Goal: Information Seeking & Learning: Learn about a topic

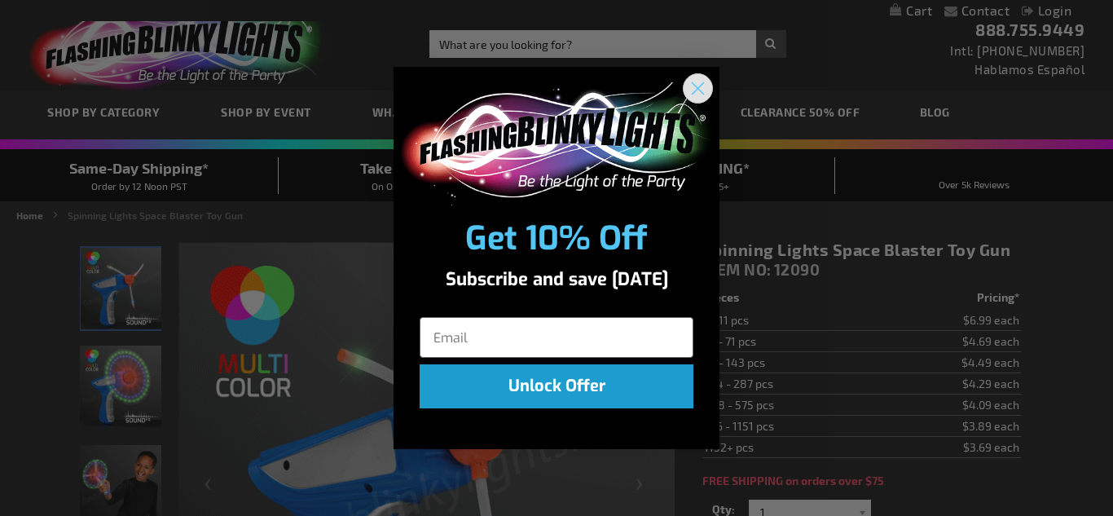
click at [702, 91] on icon "Close dialog" at bounding box center [698, 88] width 11 height 11
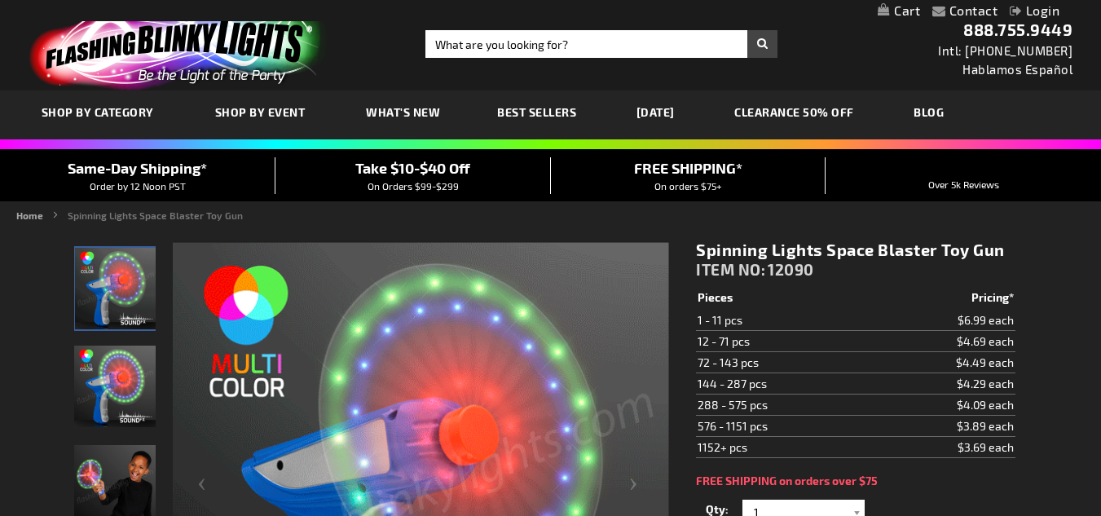
click at [683, 108] on link "[DATE]" at bounding box center [655, 112] width 63 height 55
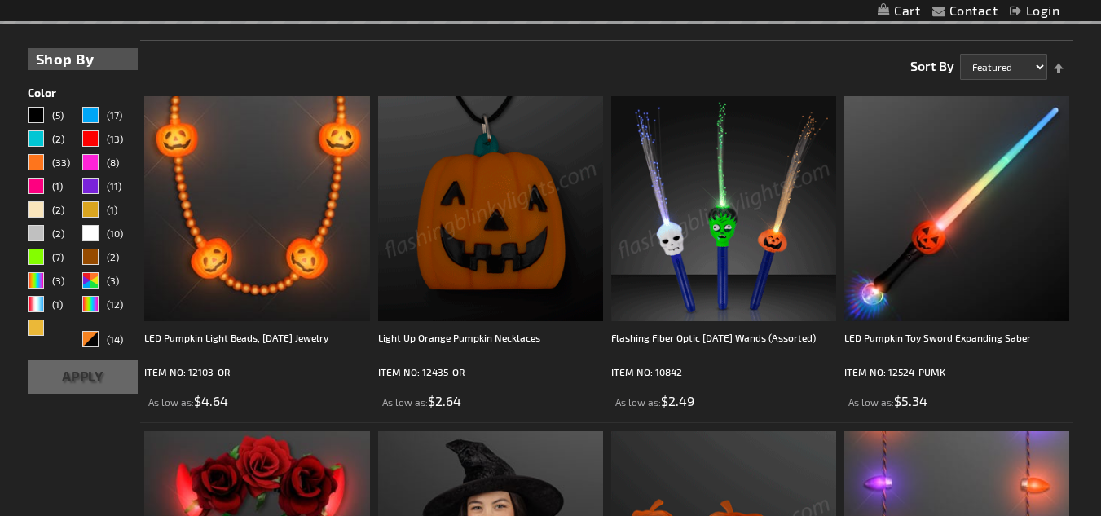
scroll to position [407, 0]
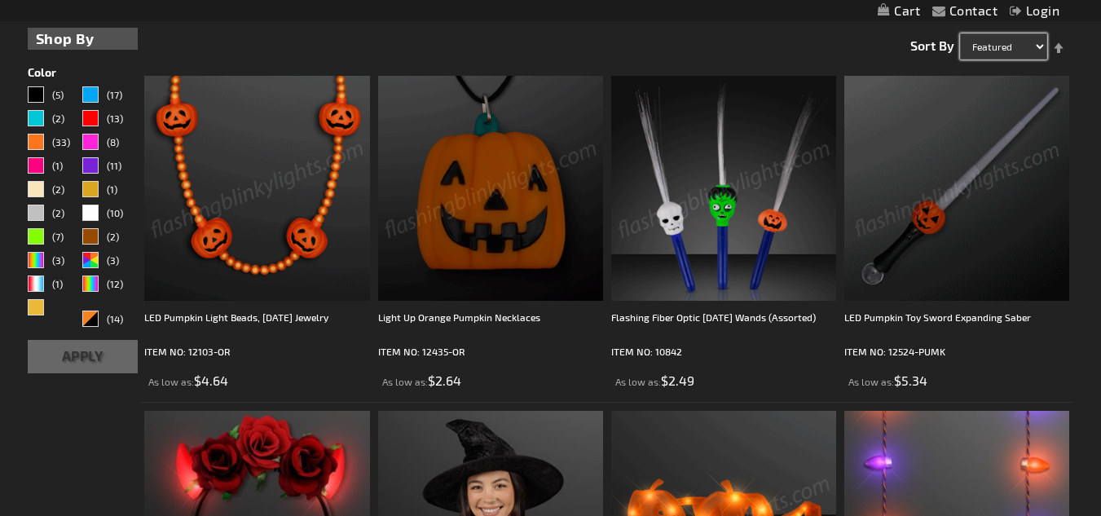
click at [1037, 51] on select "Featured Name Price Best Sellers" at bounding box center [1003, 46] width 87 height 26
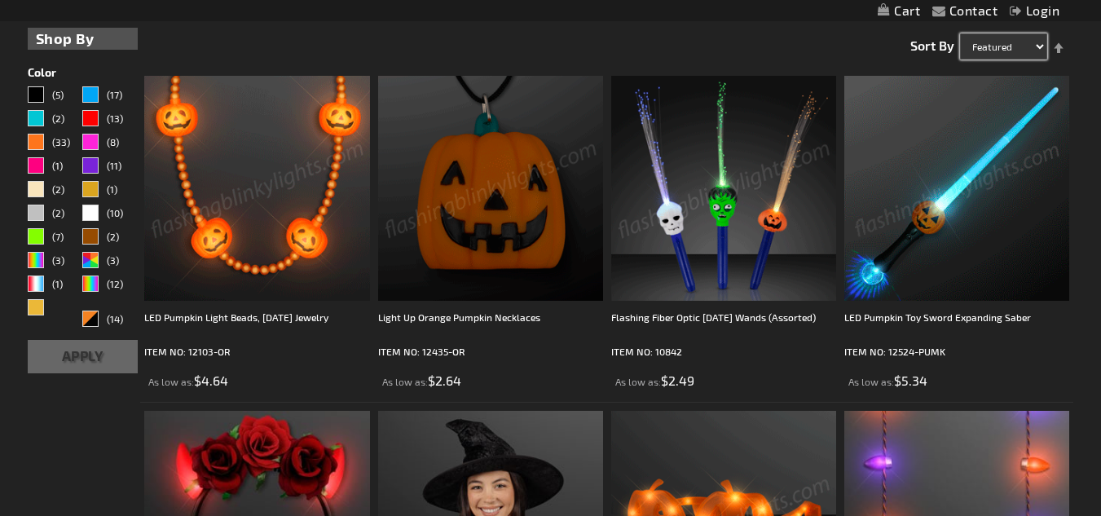
select select "name"
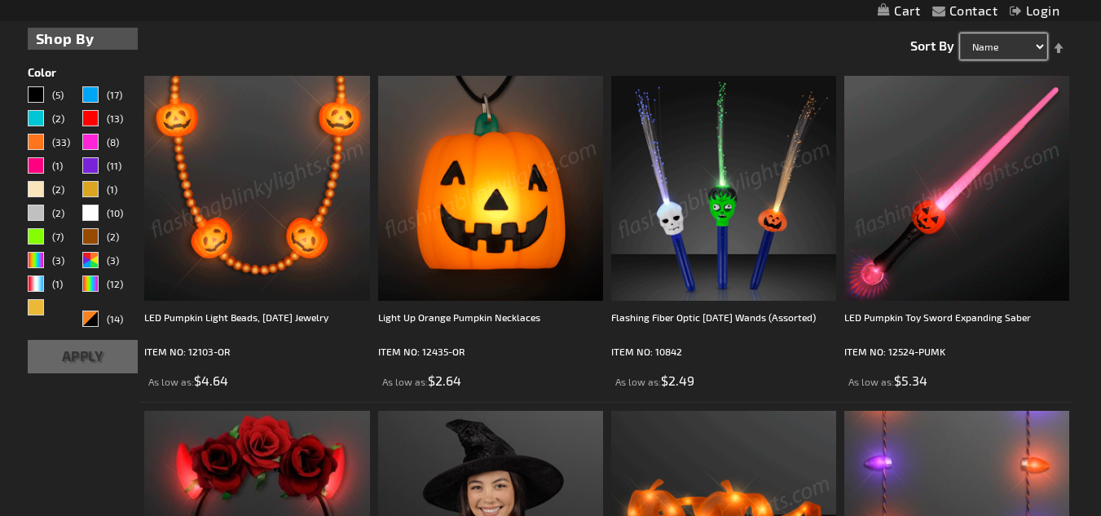
click at [960, 33] on select "Featured Name Price Best Sellers" at bounding box center [1003, 46] width 87 height 26
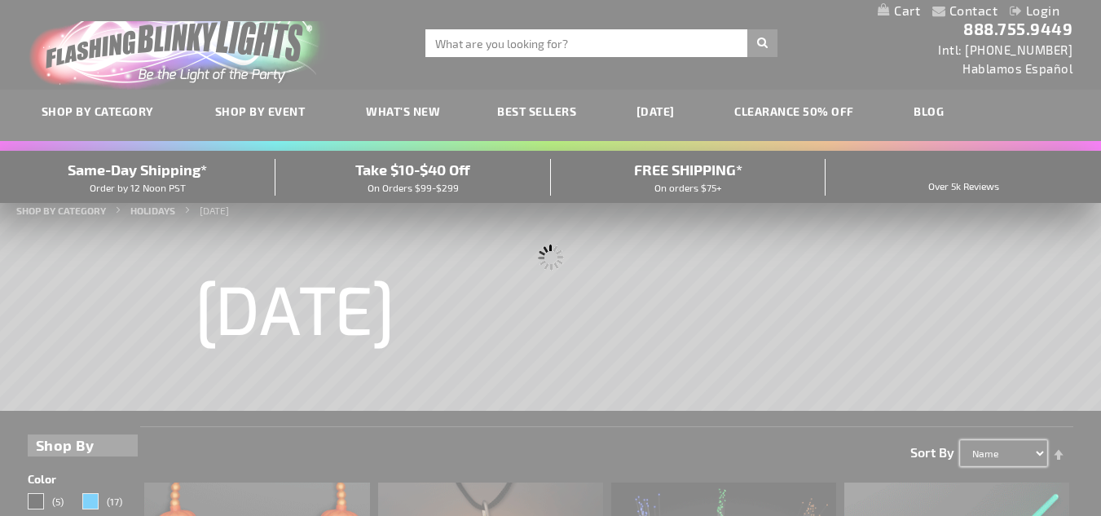
scroll to position [0, 0]
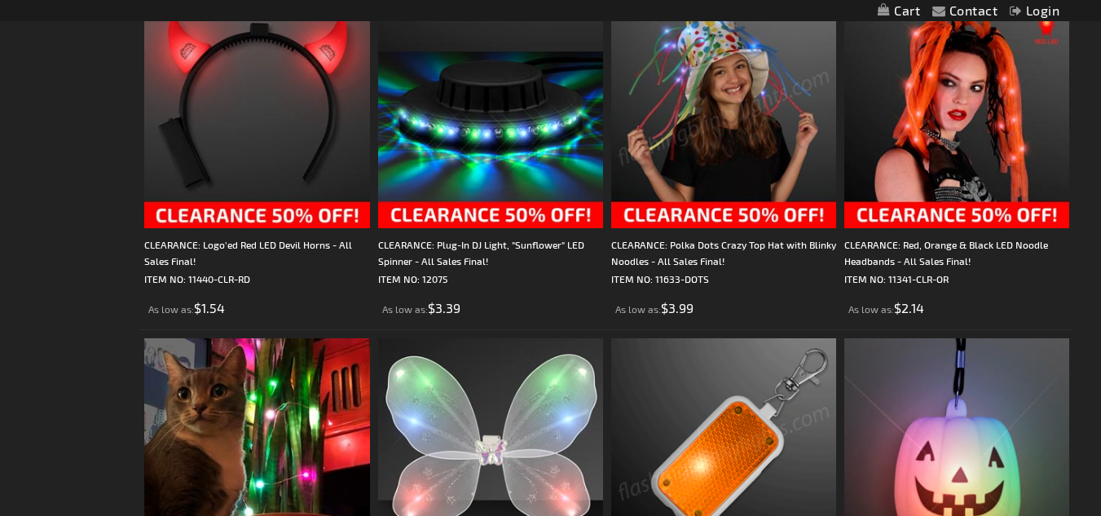
scroll to position [4808, 0]
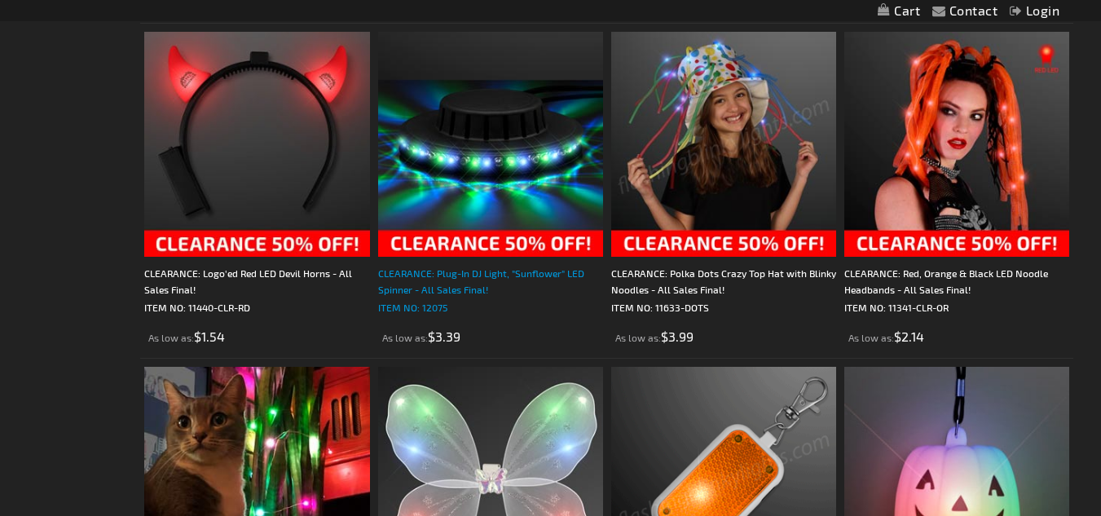
click at [443, 271] on div "CLEARANCE: Plug-In DJ Light, "Sunflower" LED Spinner - All Sales Final!" at bounding box center [490, 281] width 225 height 33
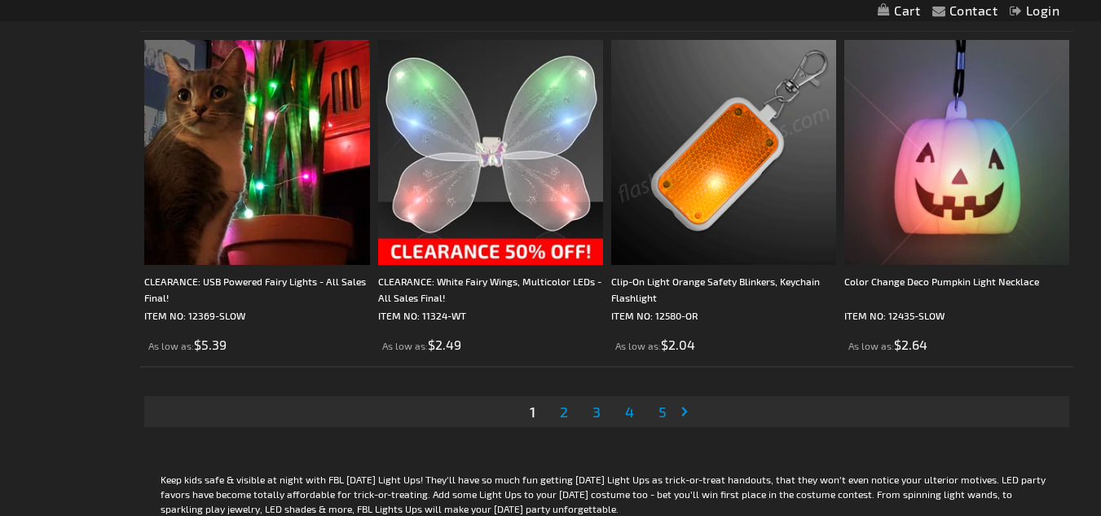
click at [564, 412] on span "2" at bounding box center [564, 412] width 8 height 18
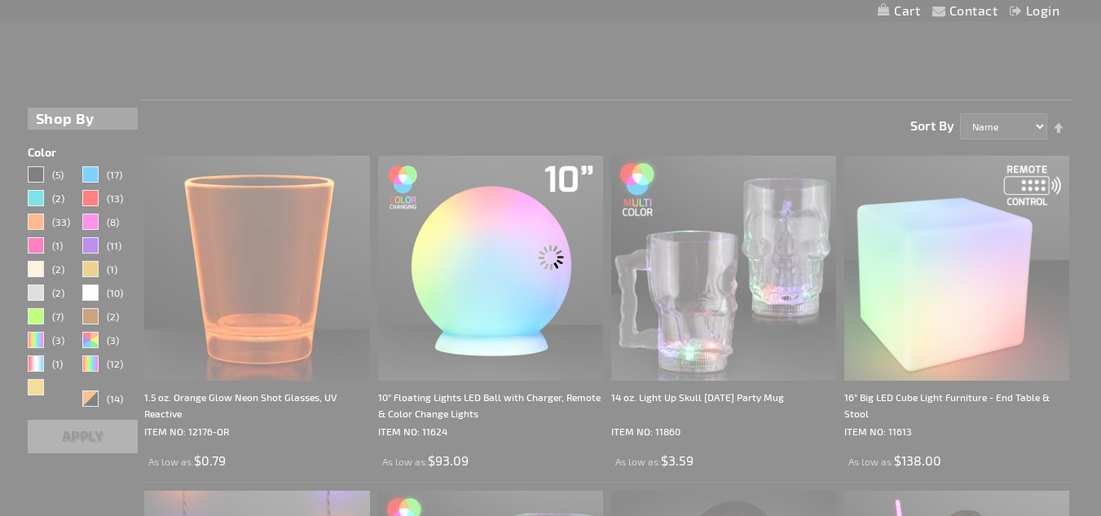
scroll to position [191, 0]
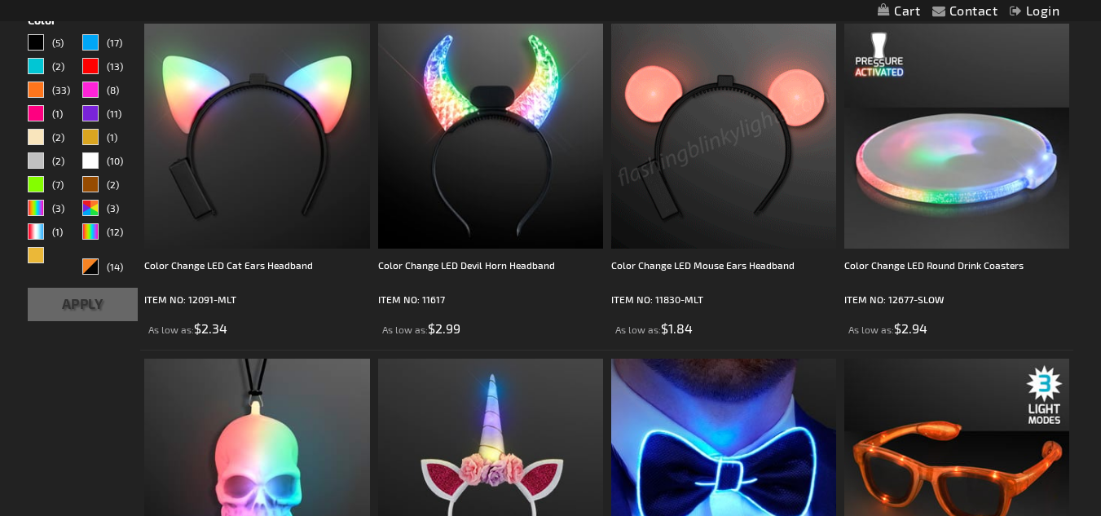
scroll to position [489, 0]
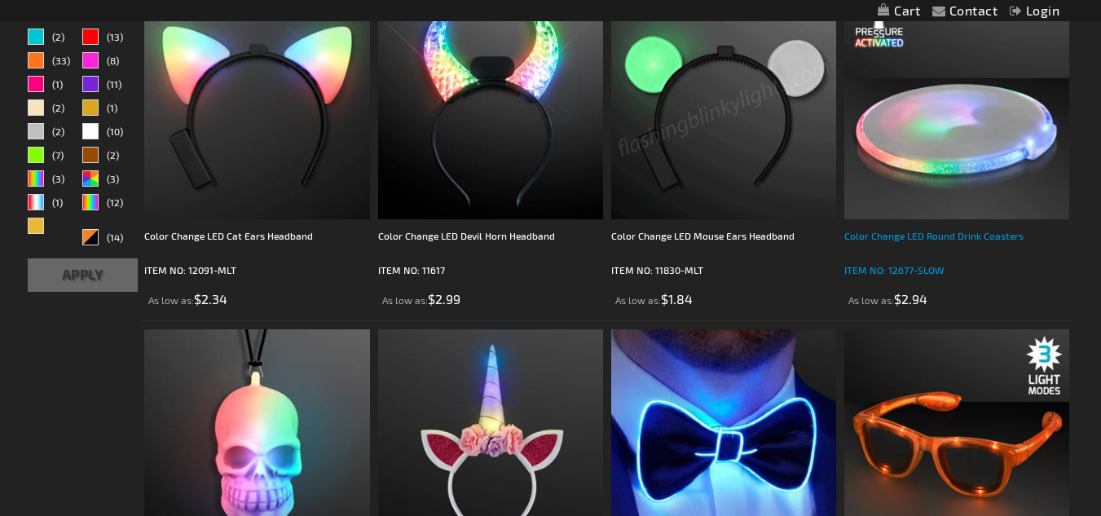
click at [946, 231] on div "Color Change LED Round Drink Coasters" at bounding box center [956, 243] width 225 height 33
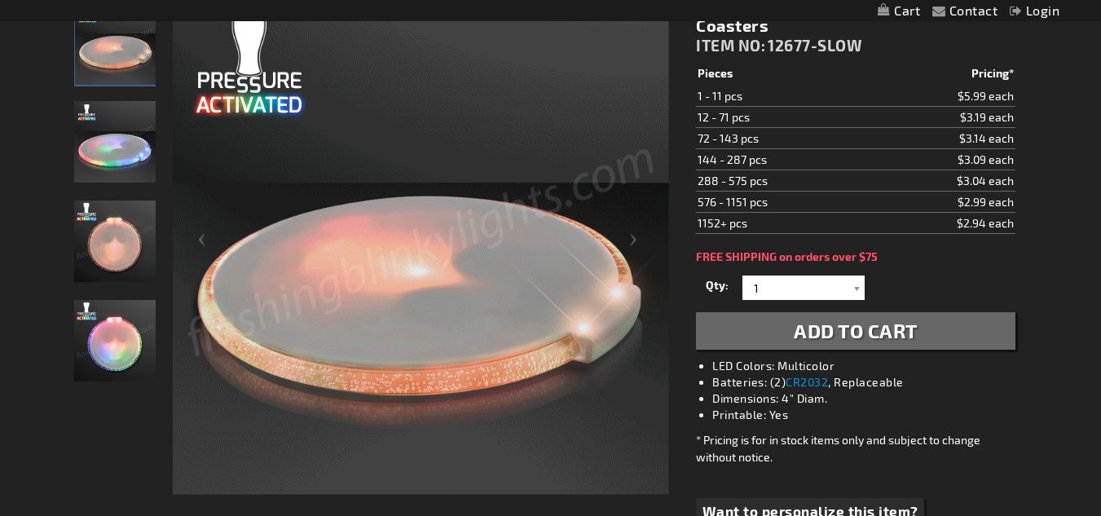
scroll to position [163, 0]
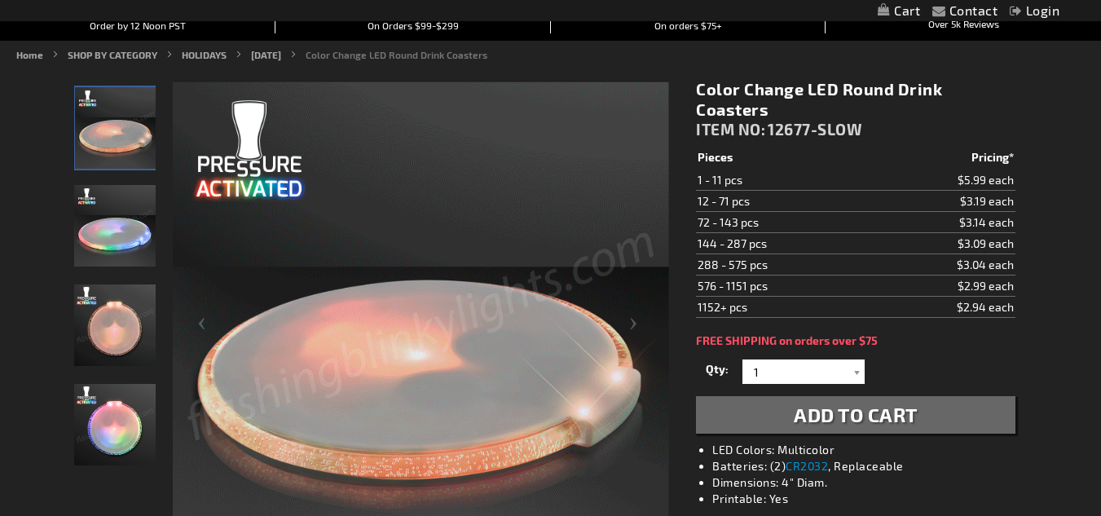
click at [123, 214] on img "Color Change LED Round Drink Coasters" at bounding box center [114, 225] width 81 height 81
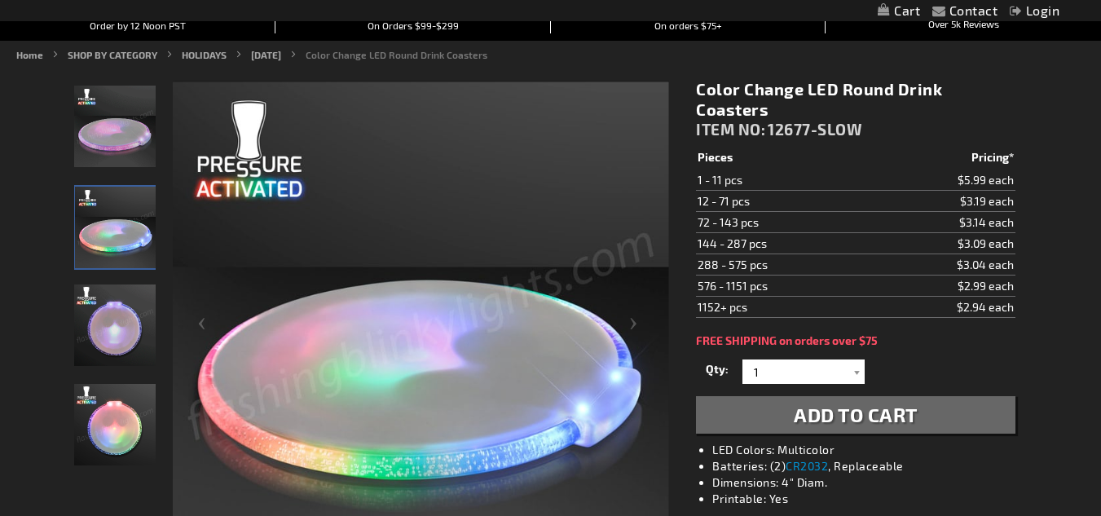
click at [110, 350] on img "Color Change LED Round Drink Coasters" at bounding box center [114, 324] width 81 height 81
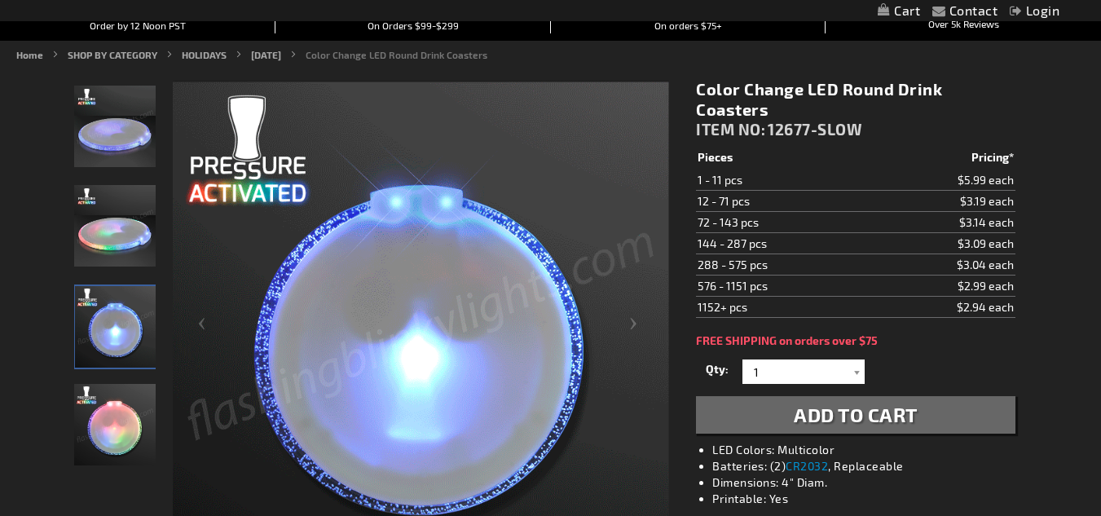
scroll to position [326, 0]
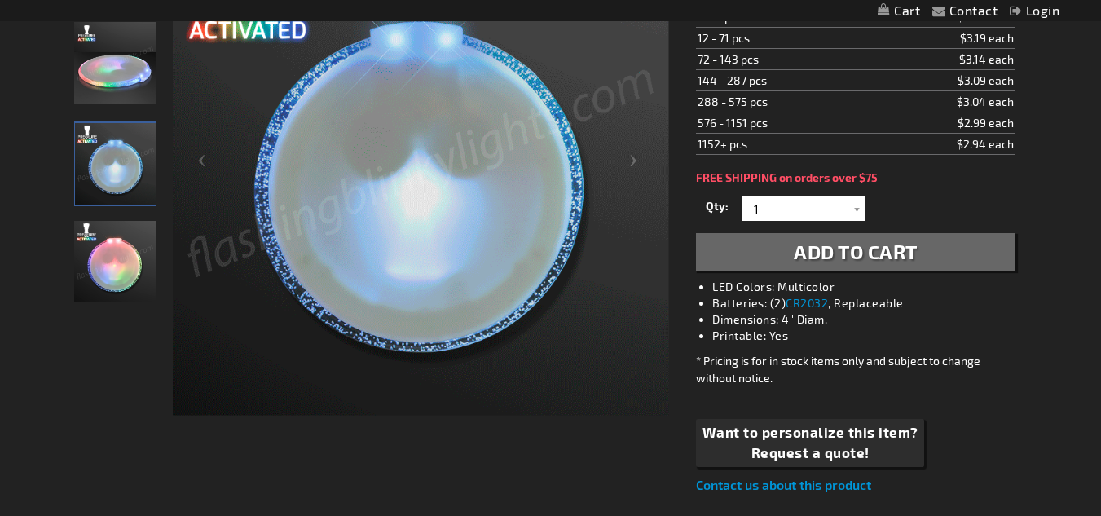
click at [114, 263] on img "Color Change LED Round Drink Coasters" at bounding box center [114, 261] width 81 height 81
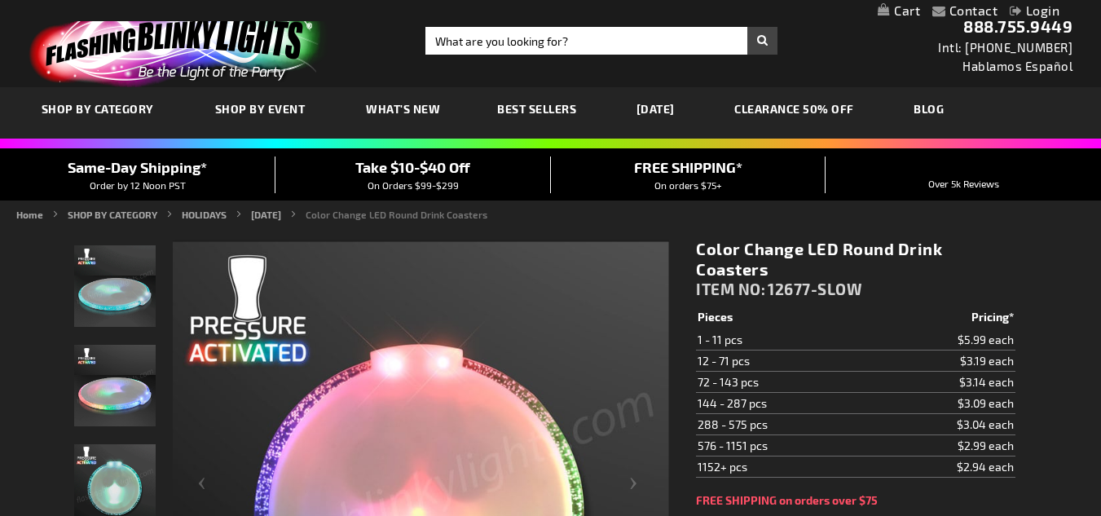
scroll to position [0, 0]
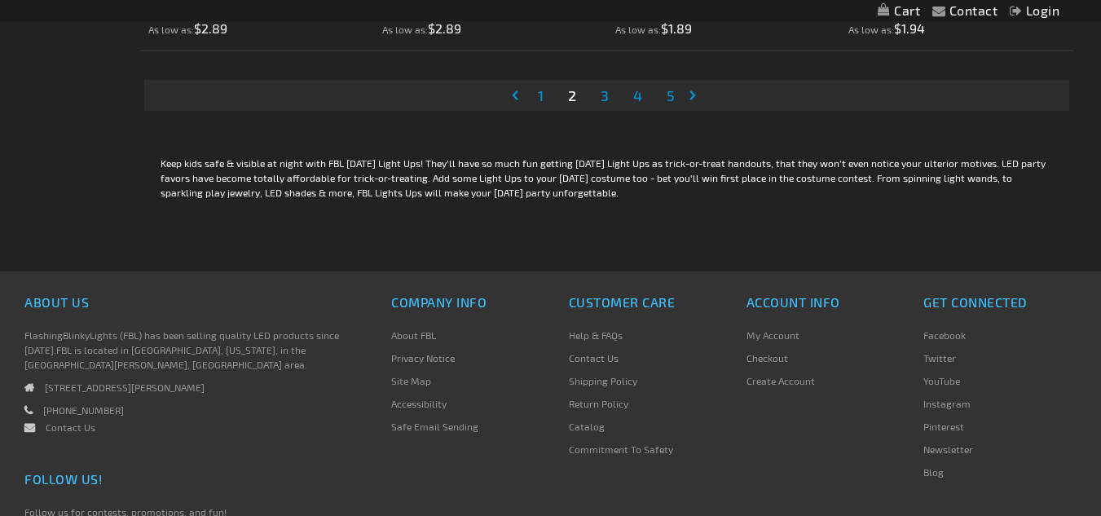
scroll to position [5463, 0]
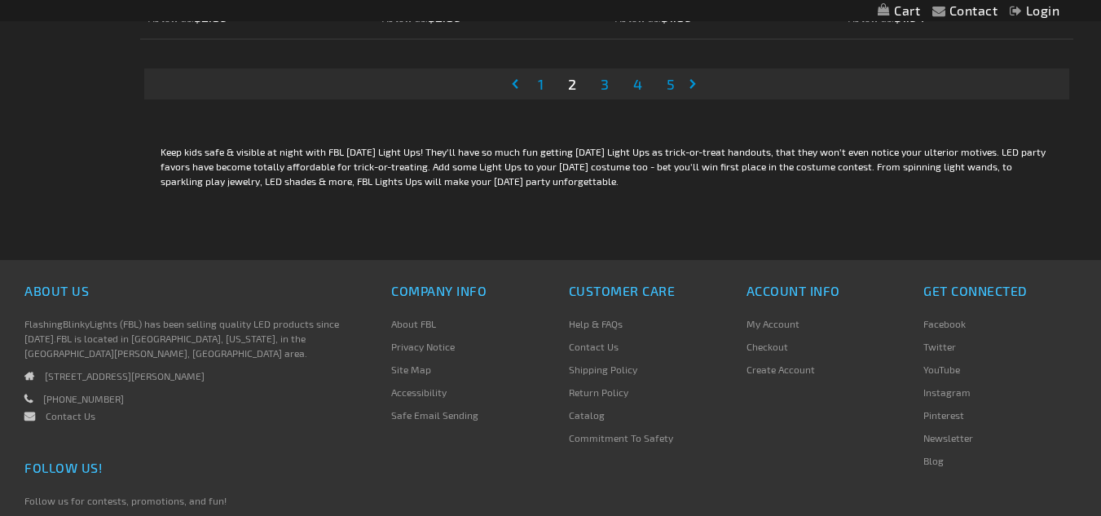
click at [694, 81] on link "Page Next" at bounding box center [696, 84] width 16 height 24
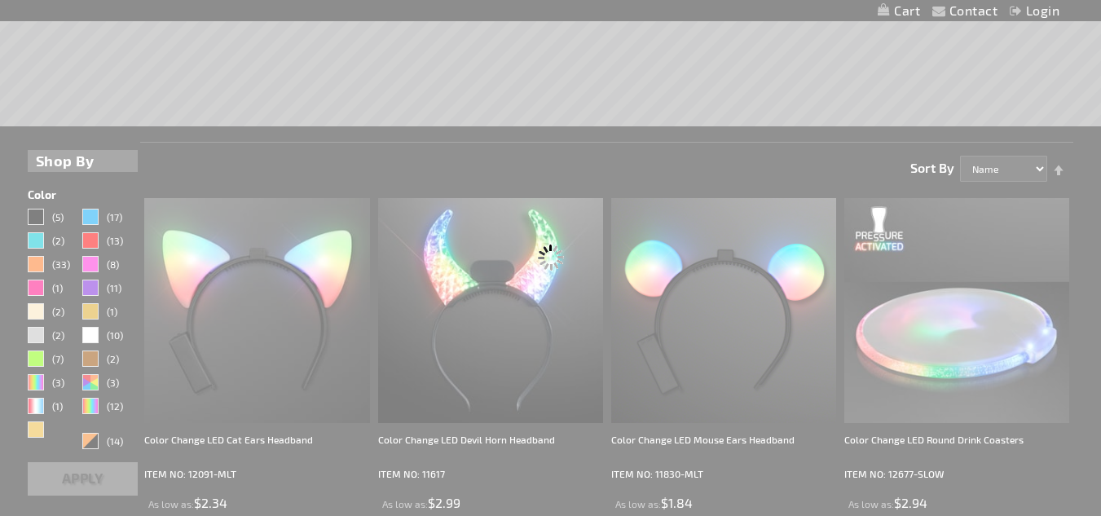
scroll to position [147, 0]
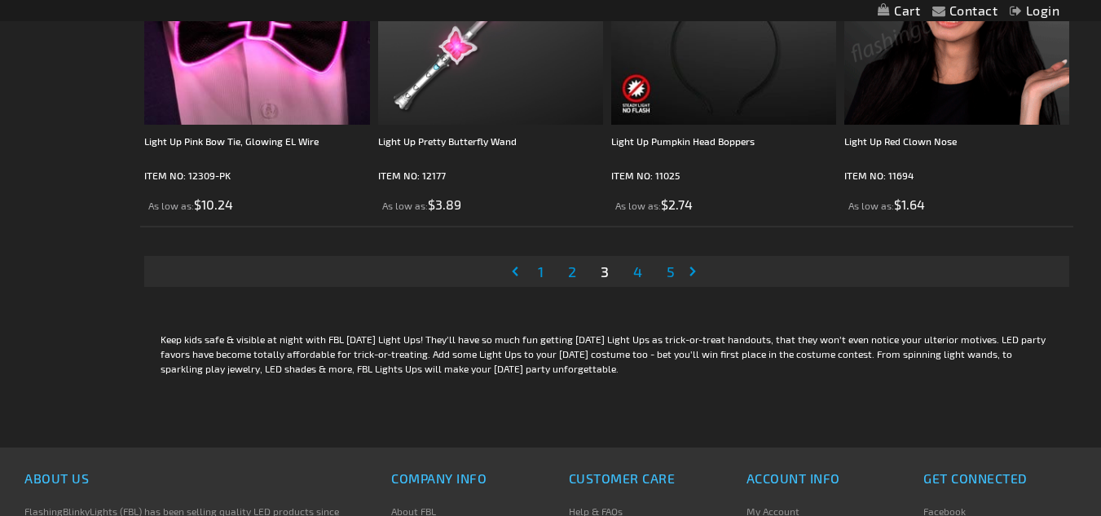
scroll to position [5297, 0]
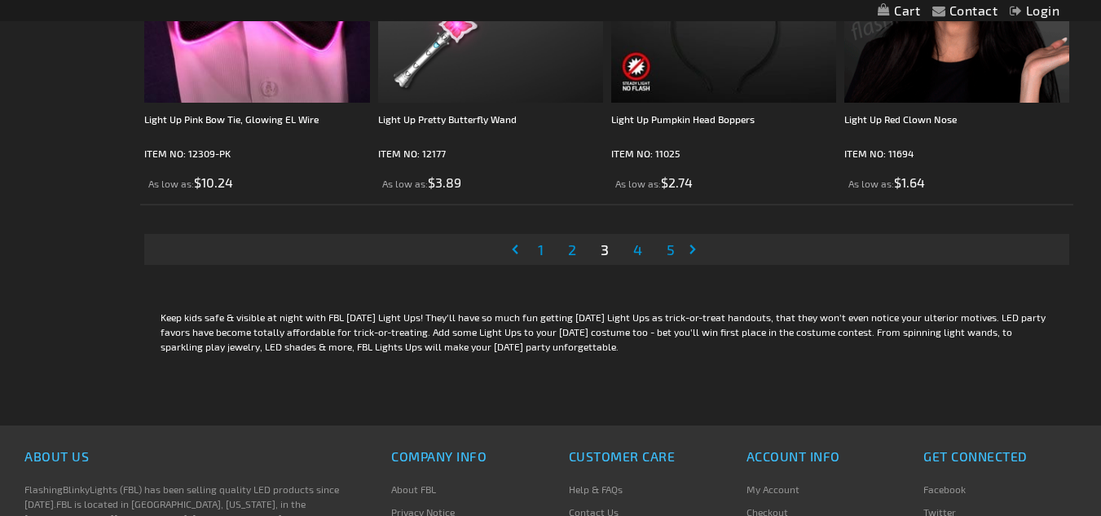
click at [694, 248] on link "Page Next" at bounding box center [696, 249] width 16 height 24
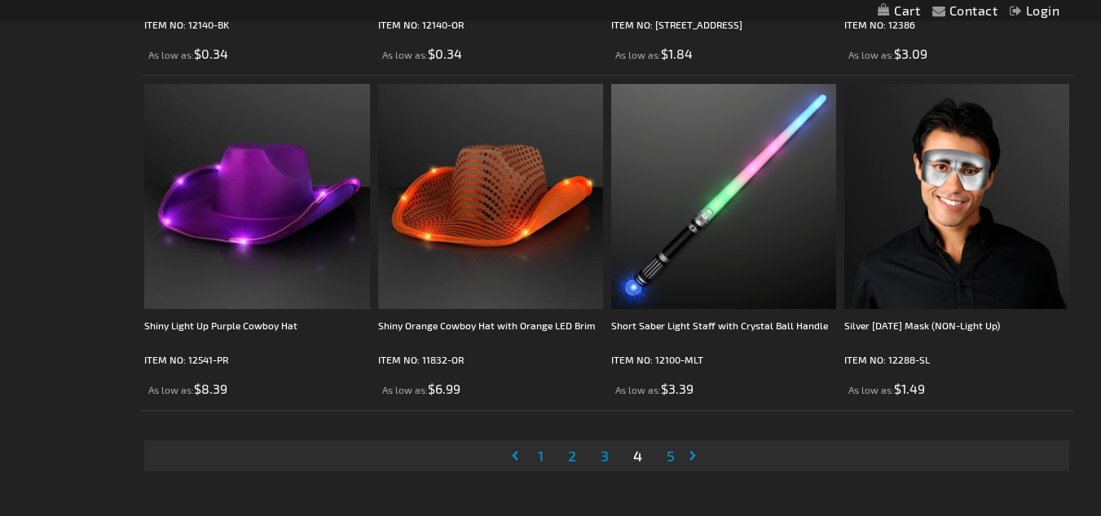
scroll to position [5134, 0]
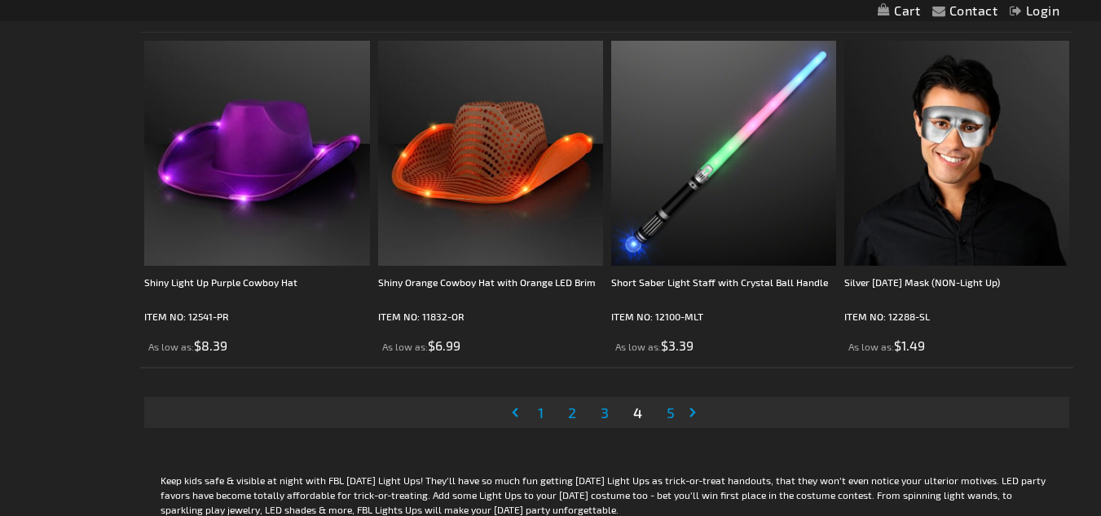
click at [691, 408] on link "Page Next" at bounding box center [696, 412] width 16 height 24
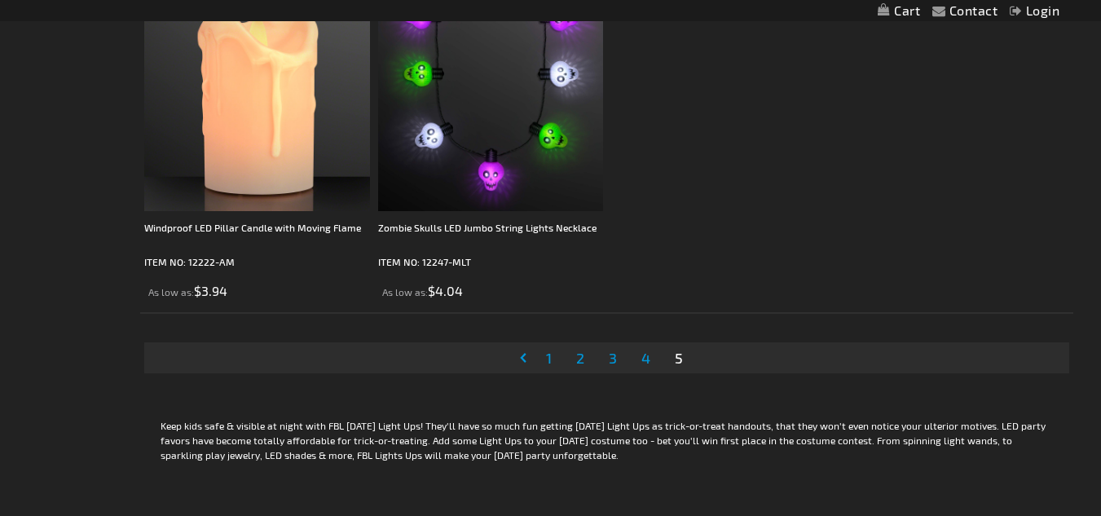
scroll to position [3097, 0]
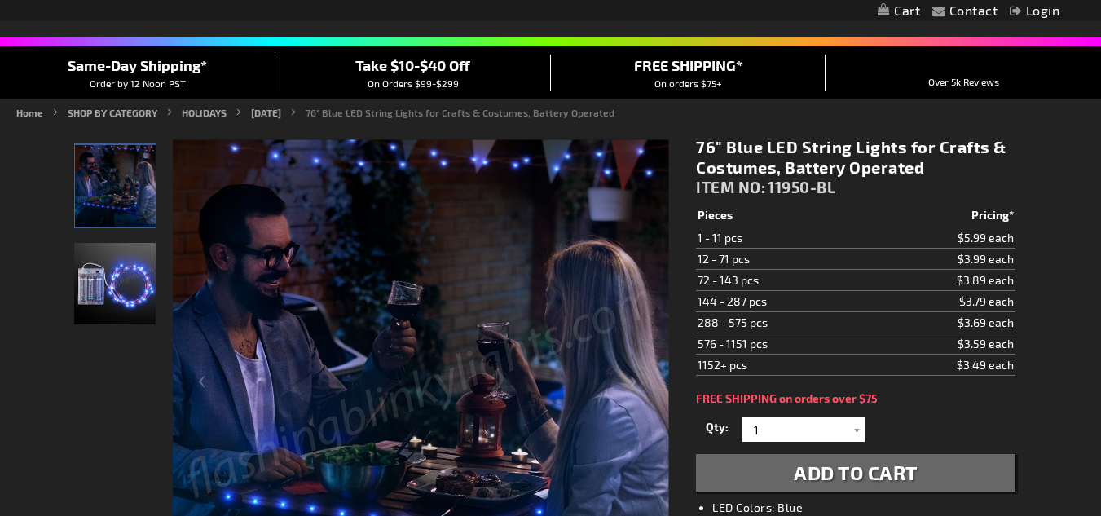
scroll to position [81, 0]
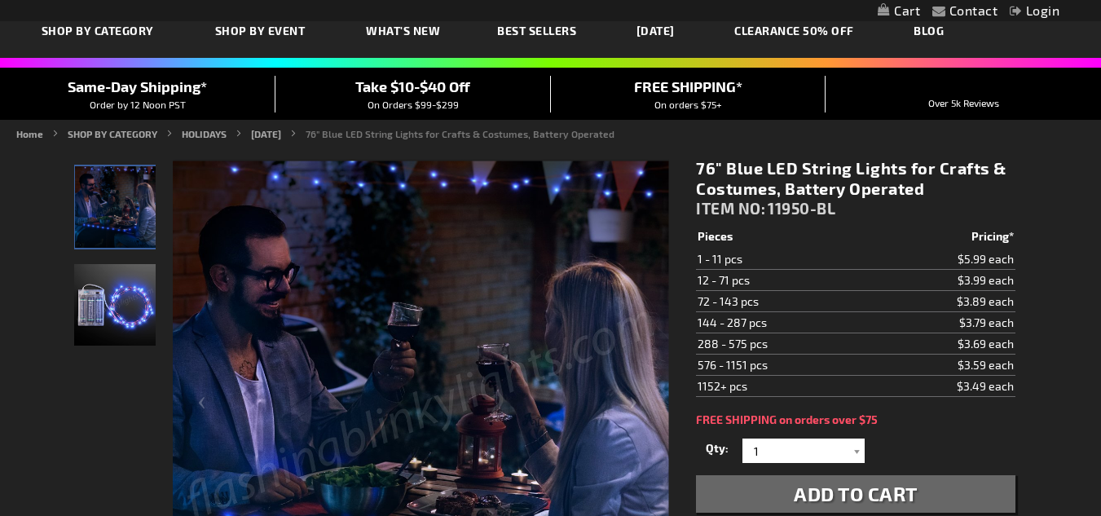
click at [123, 303] on img "76 Inch Blue LED Light Up String" at bounding box center [114, 304] width 81 height 81
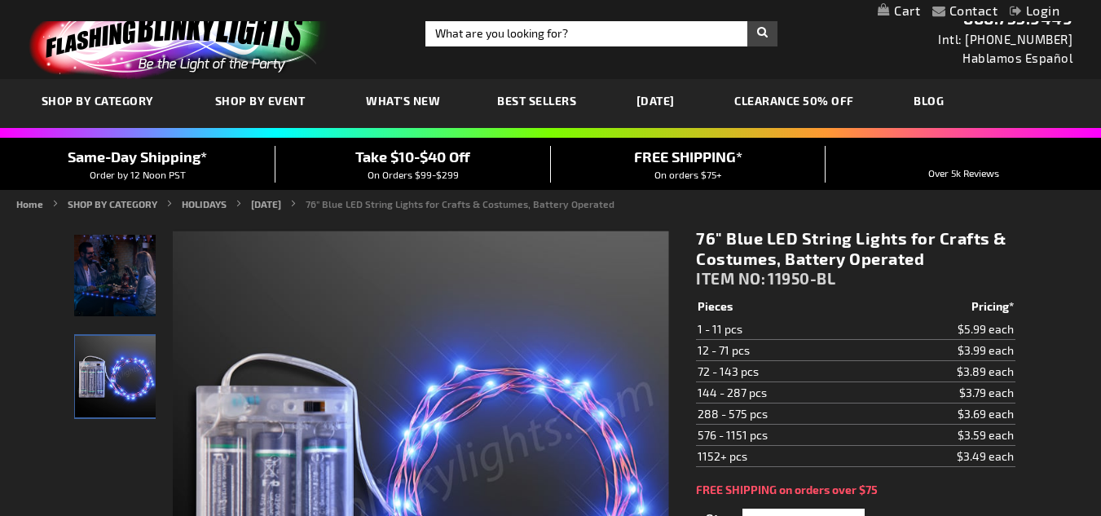
scroll to position [0, 0]
